Goal: Find specific page/section: Find specific page/section

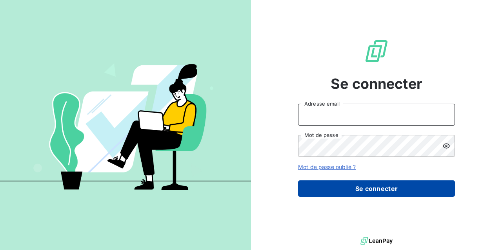
type input "[EMAIL_ADDRESS][DOMAIN_NAME]"
click at [367, 194] on button "Se connecter" at bounding box center [376, 189] width 157 height 16
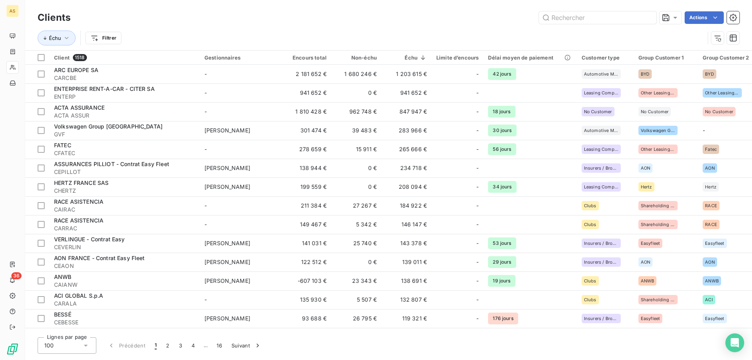
click at [140, 18] on div "Actions" at bounding box center [410, 17] width 660 height 13
click at [501, 22] on input "text" at bounding box center [598, 17] width 118 height 13
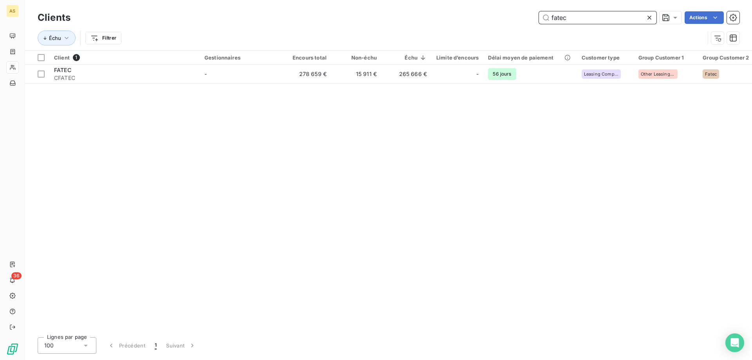
click at [501, 16] on input "fatec" at bounding box center [598, 17] width 118 height 13
drag, startPoint x: 580, startPoint y: 17, endPoint x: 511, endPoint y: 4, distance: 70.2
click at [501, 4] on div "Clients fatec Actions Échu Filtrer" at bounding box center [388, 25] width 727 height 50
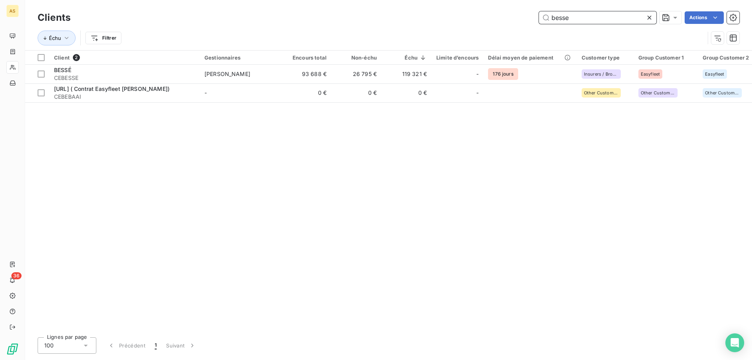
drag, startPoint x: 572, startPoint y: 16, endPoint x: 540, endPoint y: 10, distance: 33.0
click at [501, 10] on div "Clients [PERSON_NAME] Actions" at bounding box center [389, 17] width 702 height 16
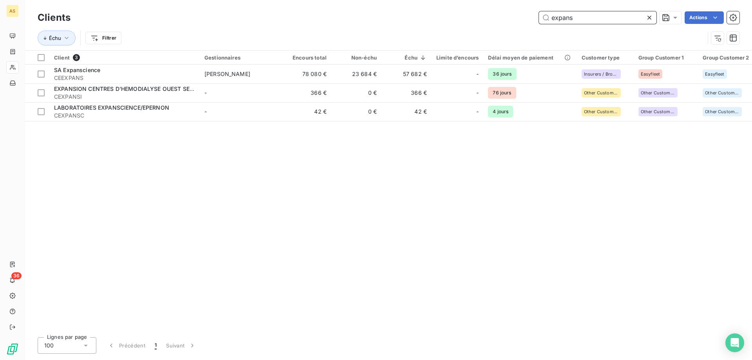
drag, startPoint x: 584, startPoint y: 20, endPoint x: 500, endPoint y: -1, distance: 86.8
click at [500, 0] on html "AS 36 Clients expans Actions Échu Filtrer Client 3 Gestionnaires Encours total …" at bounding box center [376, 180] width 752 height 360
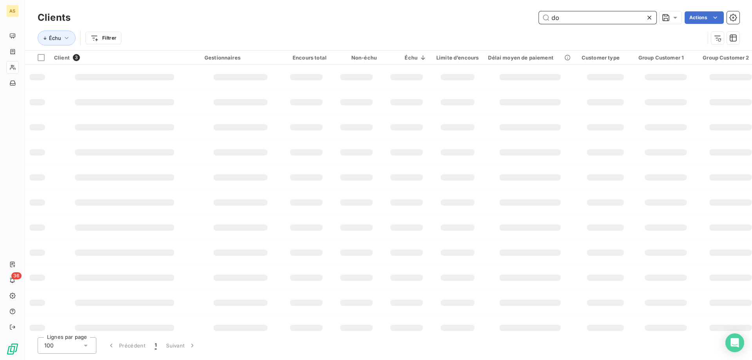
type input "d"
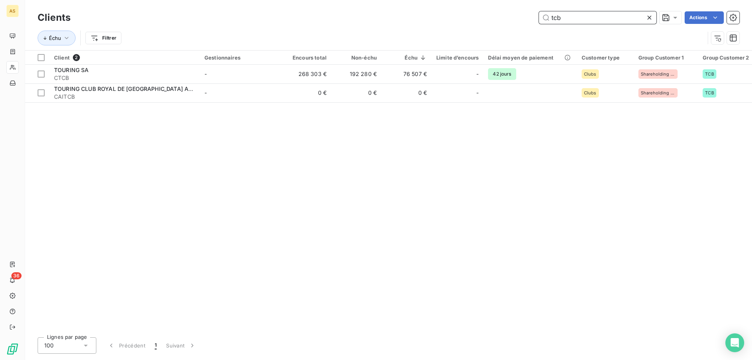
drag, startPoint x: 568, startPoint y: 18, endPoint x: 530, endPoint y: 1, distance: 41.9
click at [501, 3] on div "Clients tcb Actions Échu Filtrer" at bounding box center [388, 25] width 727 height 50
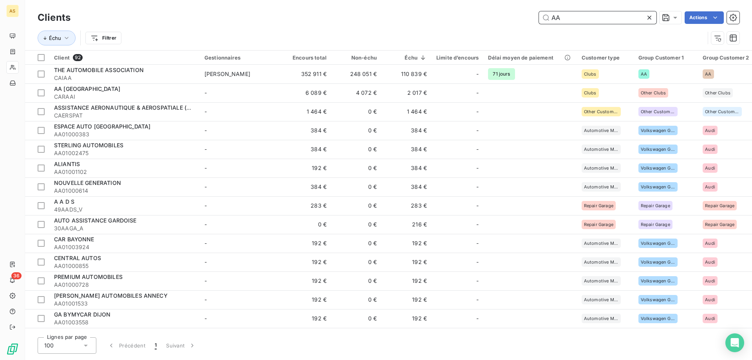
drag, startPoint x: 594, startPoint y: 20, endPoint x: 452, endPoint y: 10, distance: 142.2
click at [452, 10] on div "Clients AA Actions" at bounding box center [389, 17] width 702 height 16
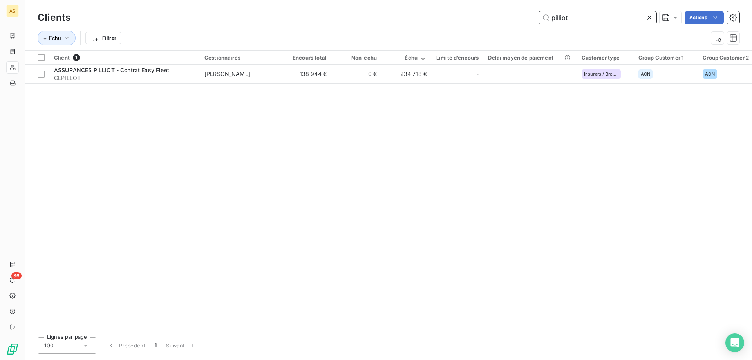
drag, startPoint x: 576, startPoint y: 20, endPoint x: 505, endPoint y: 2, distance: 73.6
click at [501, 2] on div "Clients pilliot Actions Échu Filtrer" at bounding box center [388, 25] width 727 height 50
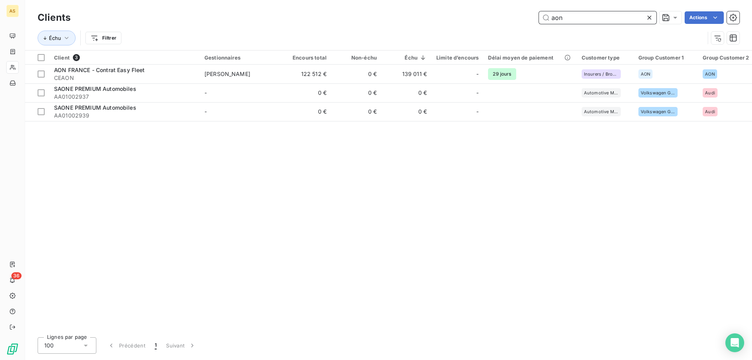
drag, startPoint x: 569, startPoint y: 15, endPoint x: 509, endPoint y: -7, distance: 64.1
click at [501, 0] on html "AS 36 Clients aon Actions Échu Filtrer Client 3 Gestionnaires Encours total Non…" at bounding box center [376, 180] width 752 height 360
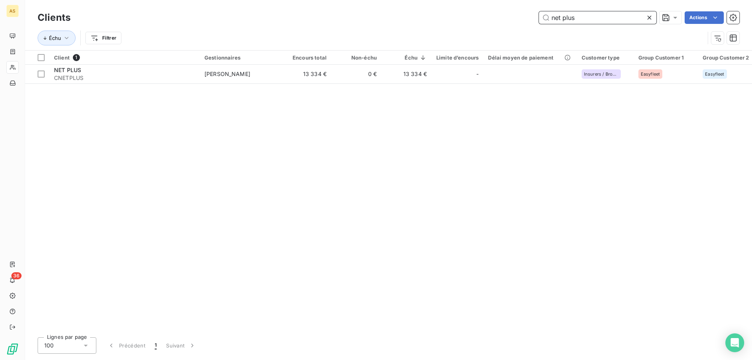
drag, startPoint x: 577, startPoint y: 17, endPoint x: 521, endPoint y: -10, distance: 62.2
click at [501, 0] on html "AS 36 Clients net plus Actions Échu Filtrer Client 1 Gestionnaires Encours tota…" at bounding box center [376, 180] width 752 height 360
drag, startPoint x: 589, startPoint y: 14, endPoint x: 467, endPoint y: 3, distance: 123.2
click at [467, 3] on div "Clients zamen Actions Échu Filtrer" at bounding box center [388, 25] width 727 height 50
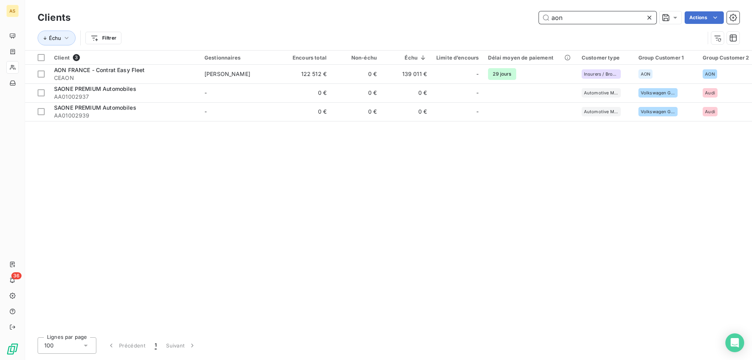
click at [501, 21] on input "aon" at bounding box center [598, 17] width 118 height 13
drag, startPoint x: 526, startPoint y: 14, endPoint x: 483, endPoint y: 10, distance: 43.0
click at [483, 10] on div "Clients aon Actions" at bounding box center [389, 17] width 702 height 16
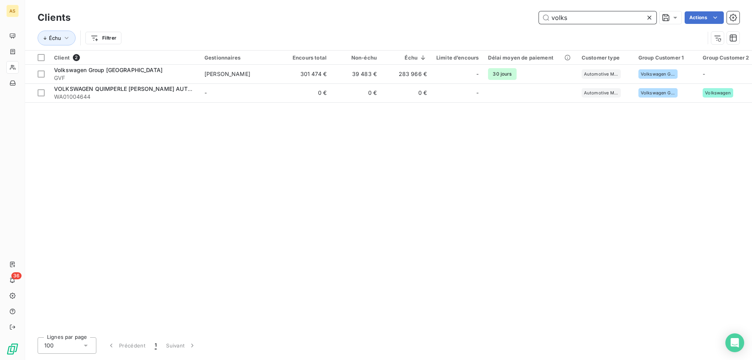
type input "volks"
